Goal: Transaction & Acquisition: Purchase product/service

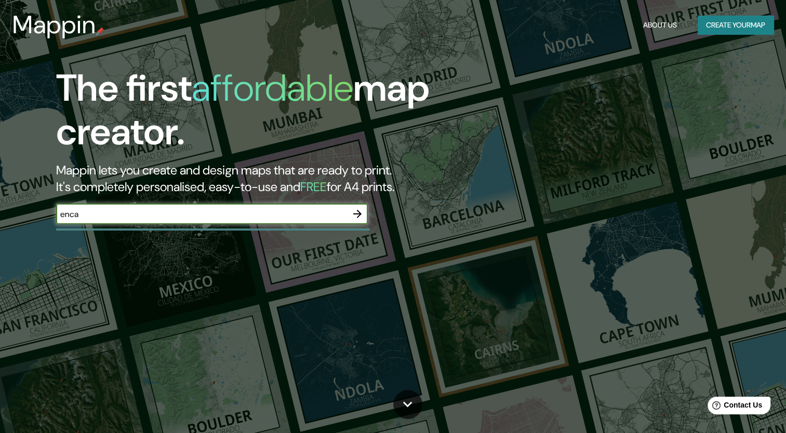
type input "[PERSON_NAME] [GEOGRAPHIC_DATA]"
click at [357, 216] on icon "button" at bounding box center [357, 214] width 12 height 12
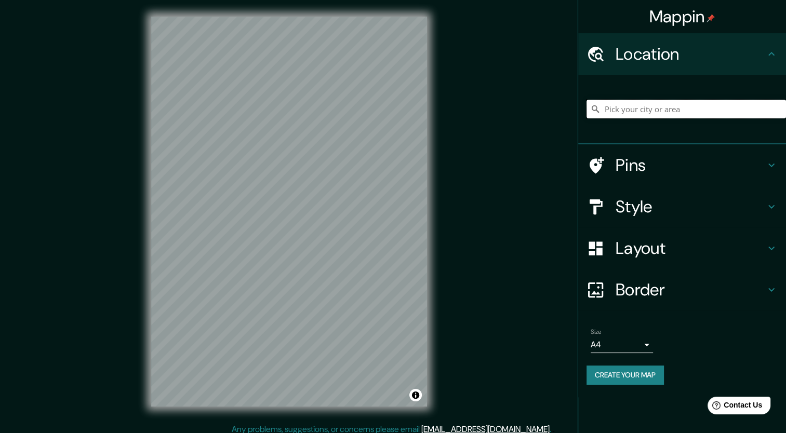
click at [631, 115] on input "Pick your city or area" at bounding box center [687, 109] width 200 height 19
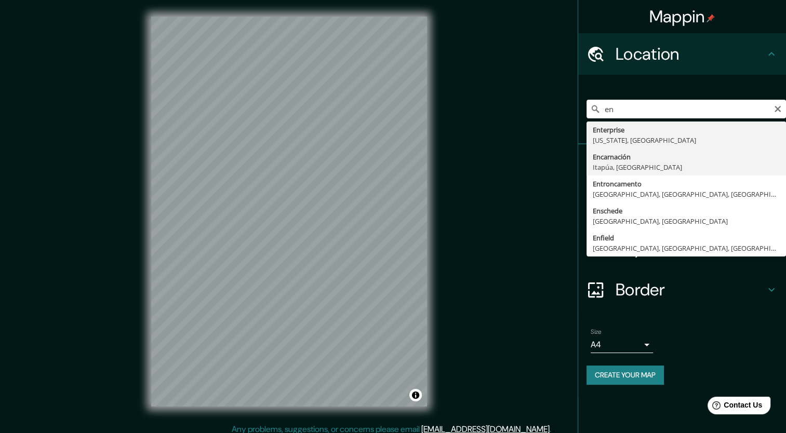
type input "[PERSON_NAME], [GEOGRAPHIC_DATA], [GEOGRAPHIC_DATA]"
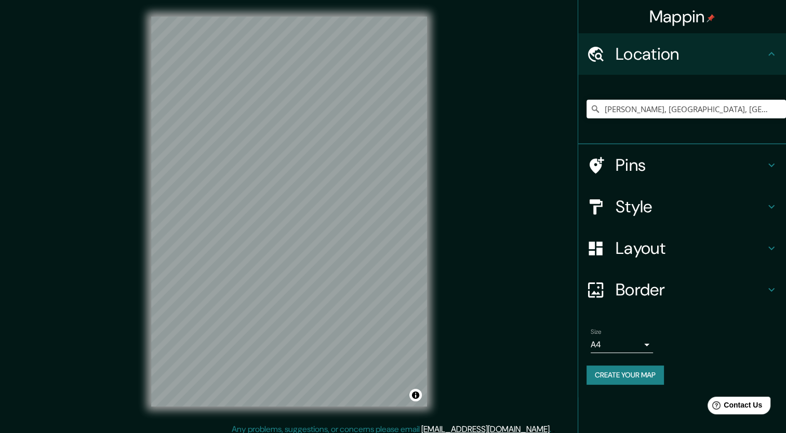
click at [732, 209] on h4 "Style" at bounding box center [691, 206] width 150 height 21
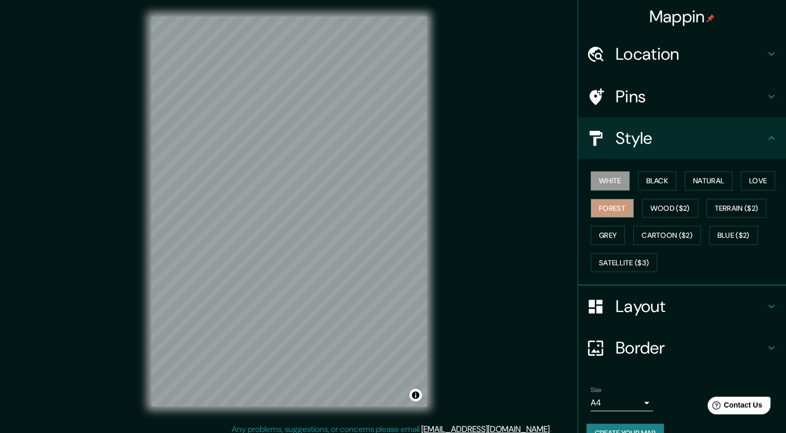
click at [619, 213] on button "Forest" at bounding box center [612, 208] width 43 height 19
click at [744, 206] on button "Terrain ($2)" at bounding box center [737, 208] width 60 height 19
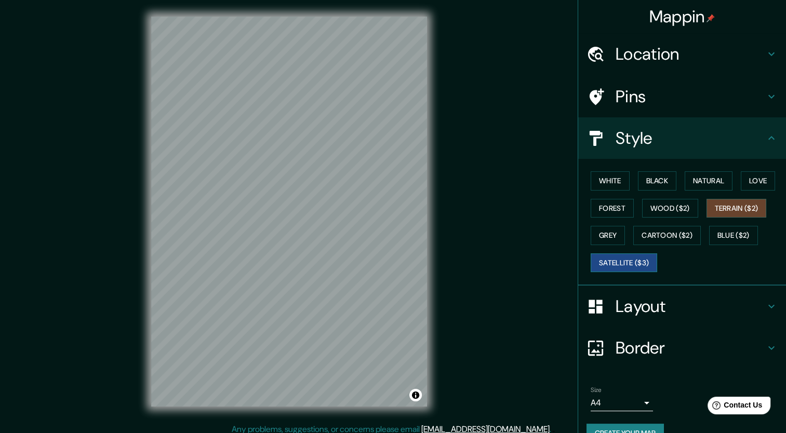
drag, startPoint x: 620, startPoint y: 259, endPoint x: 617, endPoint y: 267, distance: 8.9
click at [620, 260] on button "Satellite ($3)" at bounding box center [624, 263] width 67 height 19
click at [611, 186] on button "White" at bounding box center [610, 180] width 39 height 19
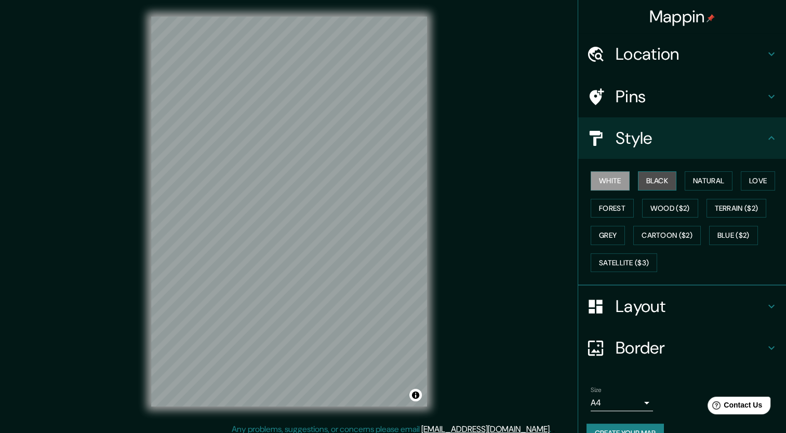
click at [638, 181] on button "Black" at bounding box center [657, 180] width 39 height 19
click at [694, 178] on button "Natural" at bounding box center [709, 180] width 48 height 19
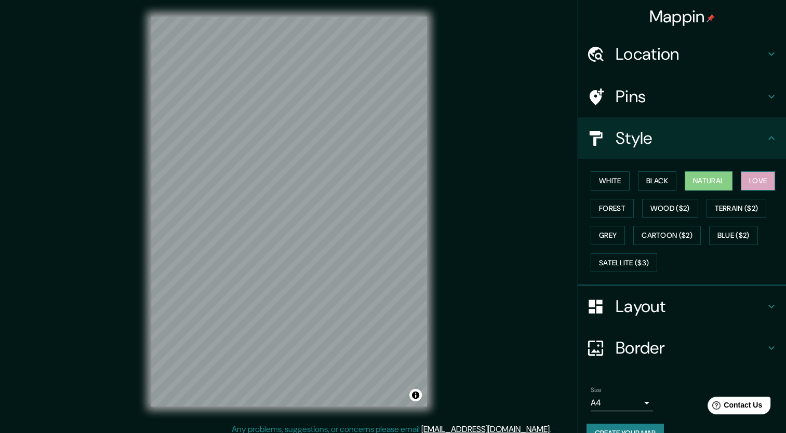
click at [747, 177] on button "Love" at bounding box center [758, 180] width 34 height 19
click at [606, 209] on button "Forest" at bounding box center [612, 208] width 43 height 19
click at [694, 184] on button "Natural" at bounding box center [709, 180] width 48 height 19
click at [747, 181] on button "Love" at bounding box center [758, 180] width 34 height 19
click at [602, 205] on button "Forest" at bounding box center [612, 208] width 43 height 19
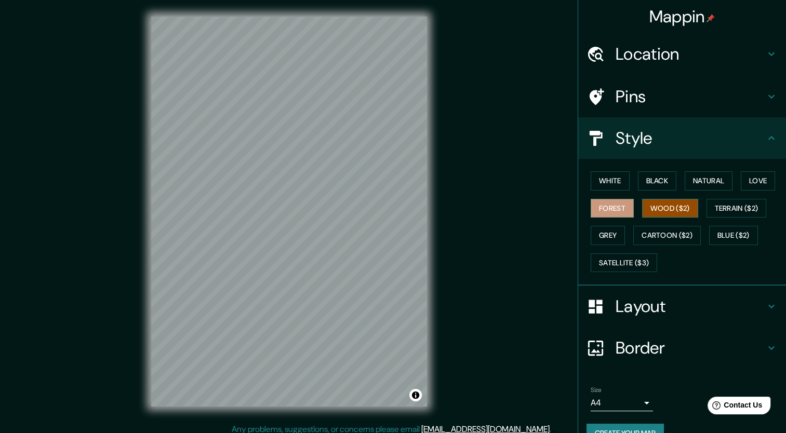
click at [645, 208] on button "Wood ($2)" at bounding box center [670, 208] width 56 height 19
click at [716, 208] on button "Terrain ($2)" at bounding box center [737, 208] width 60 height 19
drag, startPoint x: 430, startPoint y: 205, endPoint x: 504, endPoint y: 178, distance: 79.1
click at [504, 178] on div "Mappin Location [GEOGRAPHIC_DATA], [GEOGRAPHIC_DATA], [GEOGRAPHIC_DATA] Pins St…" at bounding box center [393, 220] width 786 height 440
click at [667, 201] on button "Wood ($2)" at bounding box center [670, 208] width 56 height 19
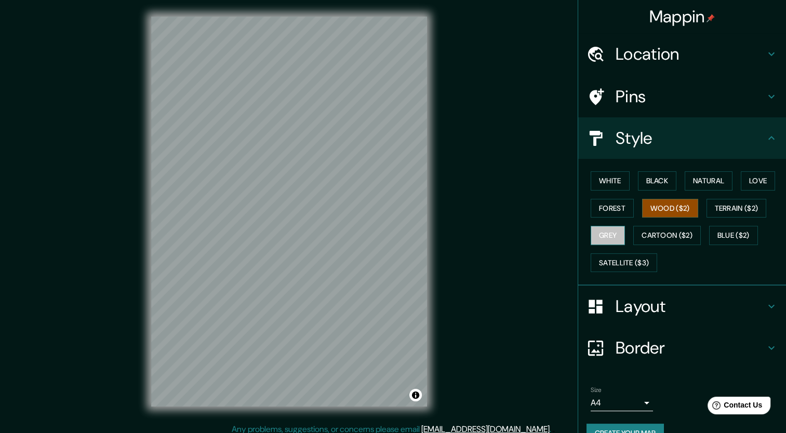
click at [602, 233] on button "Grey" at bounding box center [608, 235] width 34 height 19
click at [655, 239] on button "Cartoon ($2)" at bounding box center [667, 235] width 68 height 19
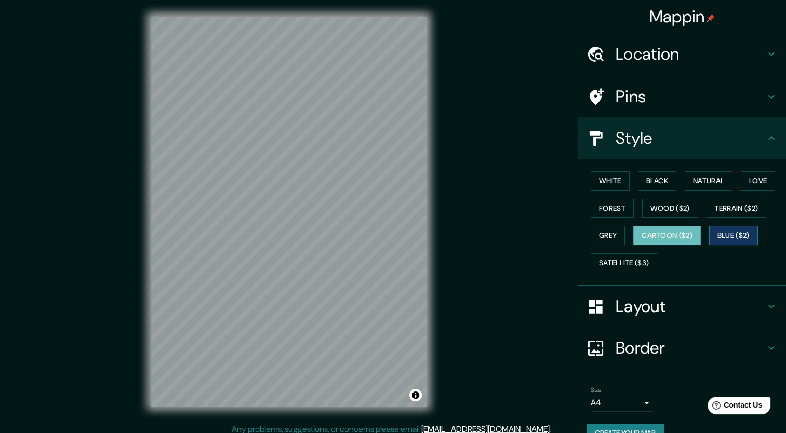
click at [726, 235] on button "Blue ($2)" at bounding box center [733, 235] width 49 height 19
click at [629, 257] on button "Satellite ($3)" at bounding box center [624, 263] width 67 height 19
click at [725, 235] on button "Blue ($2)" at bounding box center [733, 235] width 49 height 19
